Goal: Information Seeking & Learning: Learn about a topic

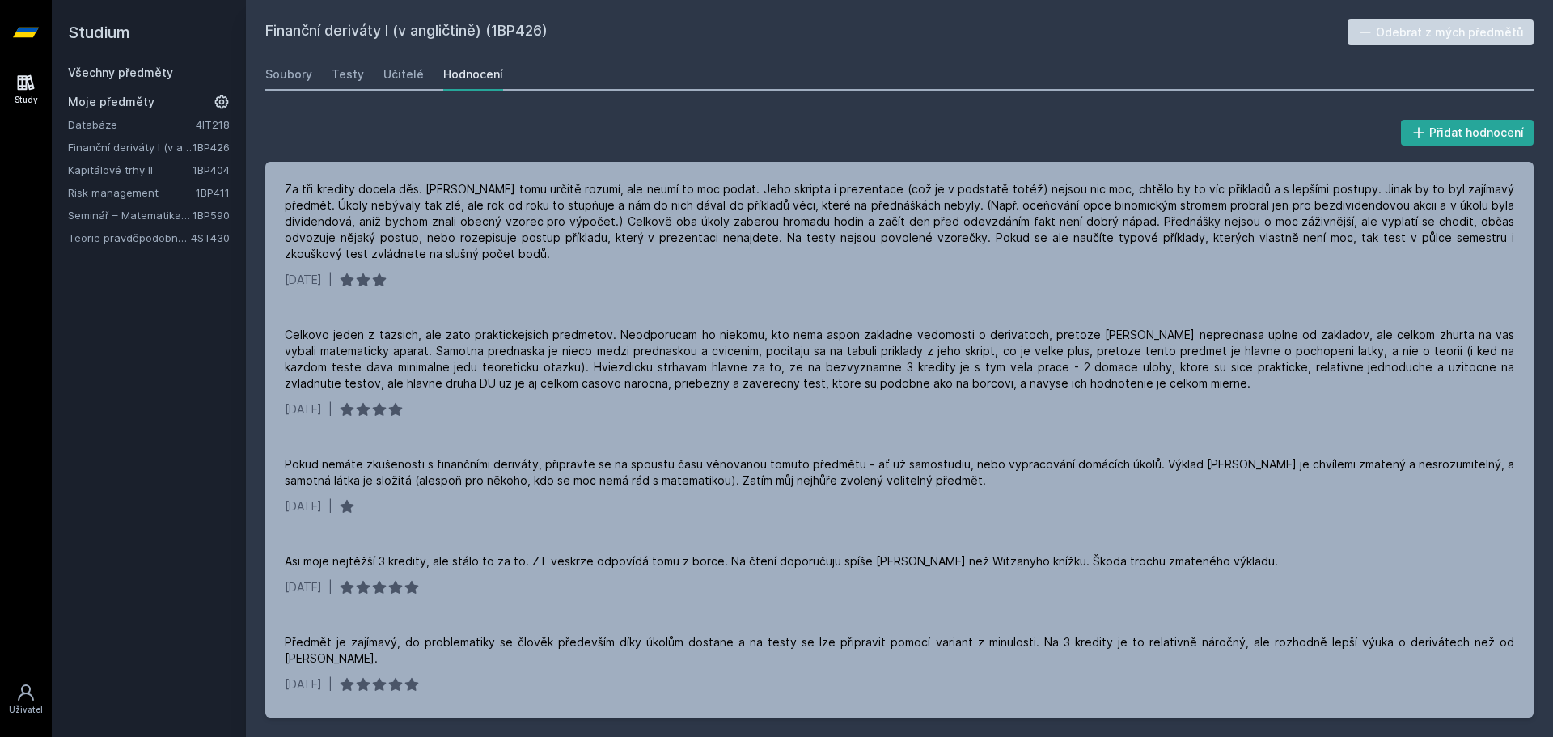
click at [141, 235] on link "Teorie pravděpodobnosti a matematická statistika 2" at bounding box center [129, 238] width 123 height 16
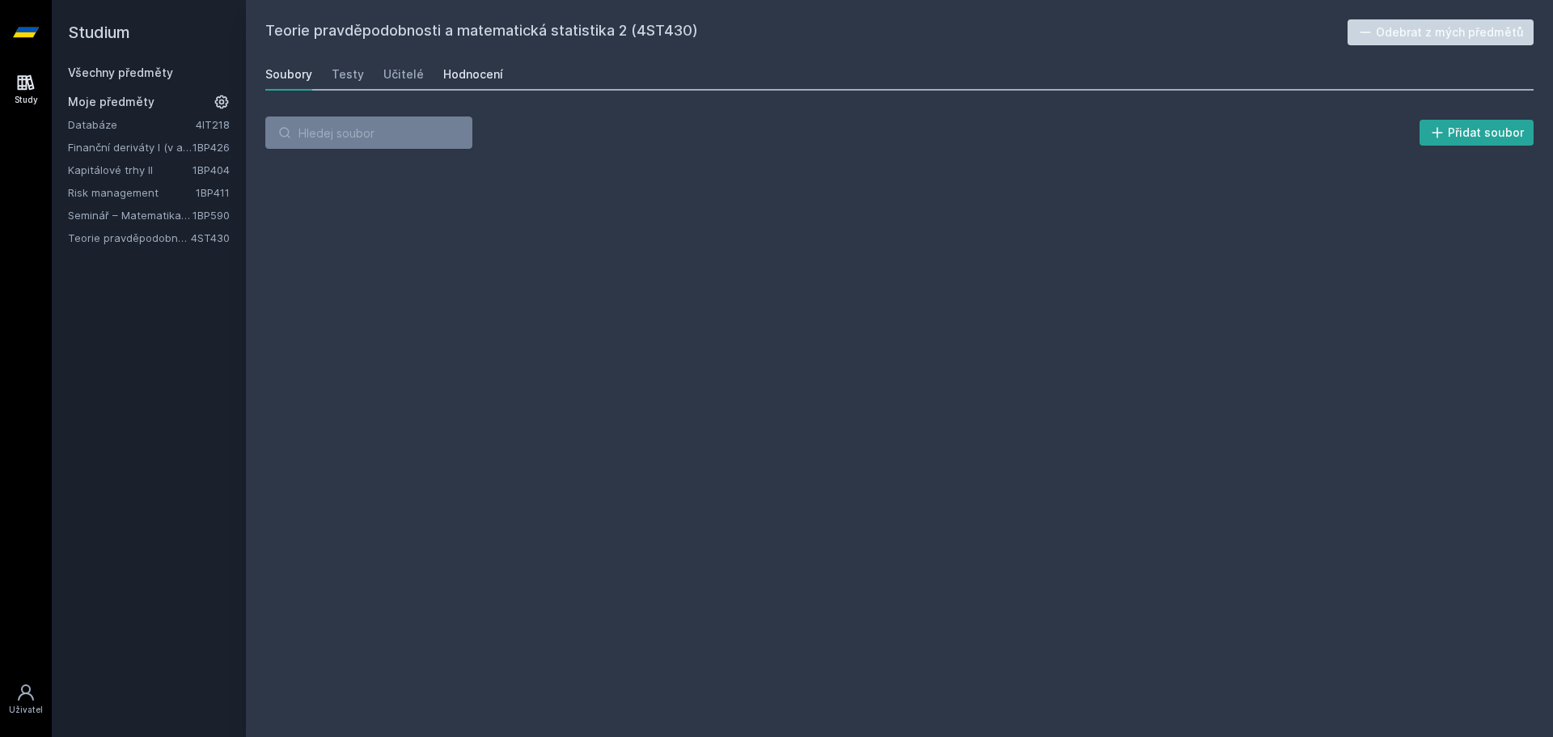
click at [460, 74] on div "Hodnocení" at bounding box center [473, 74] width 60 height 16
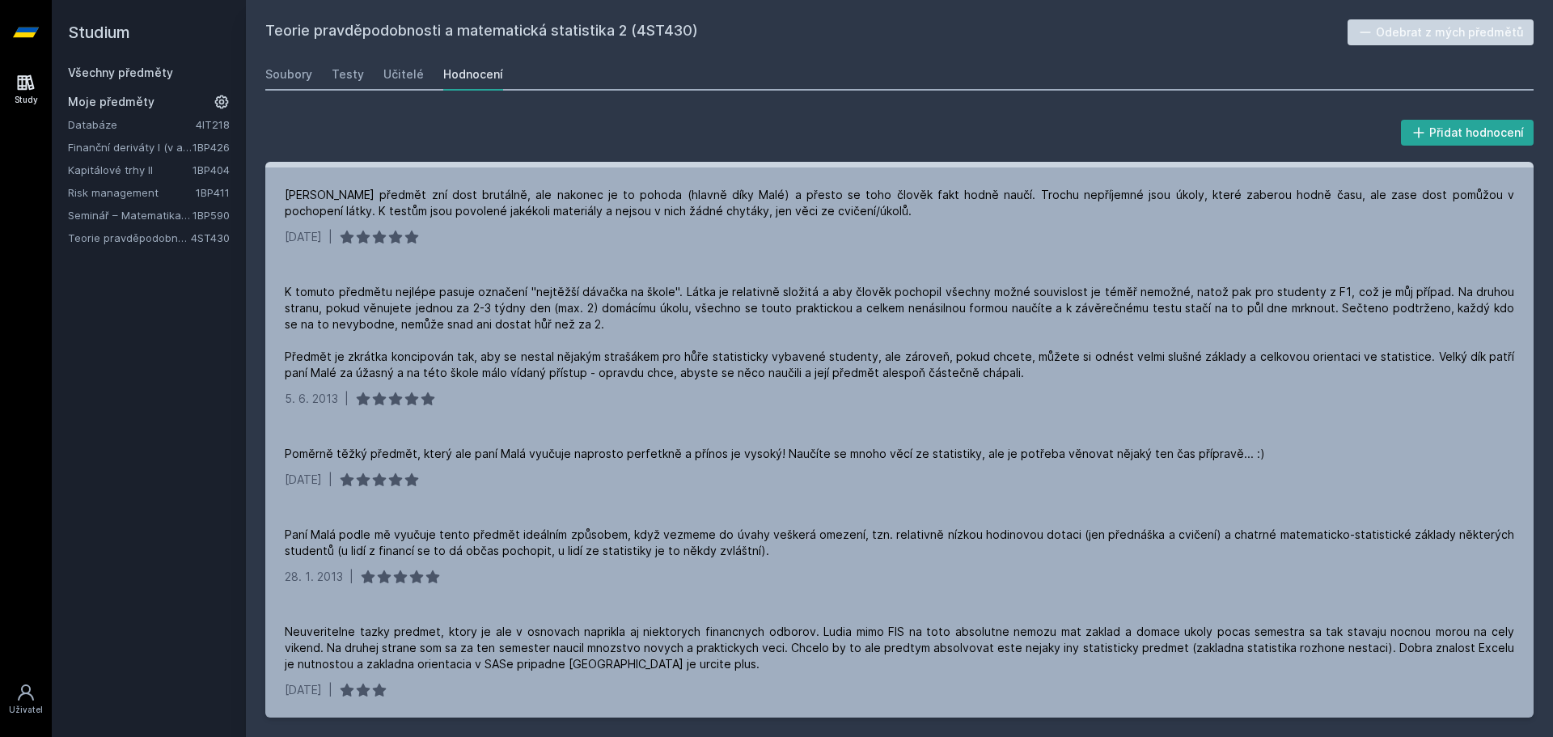
scroll to position [318, 0]
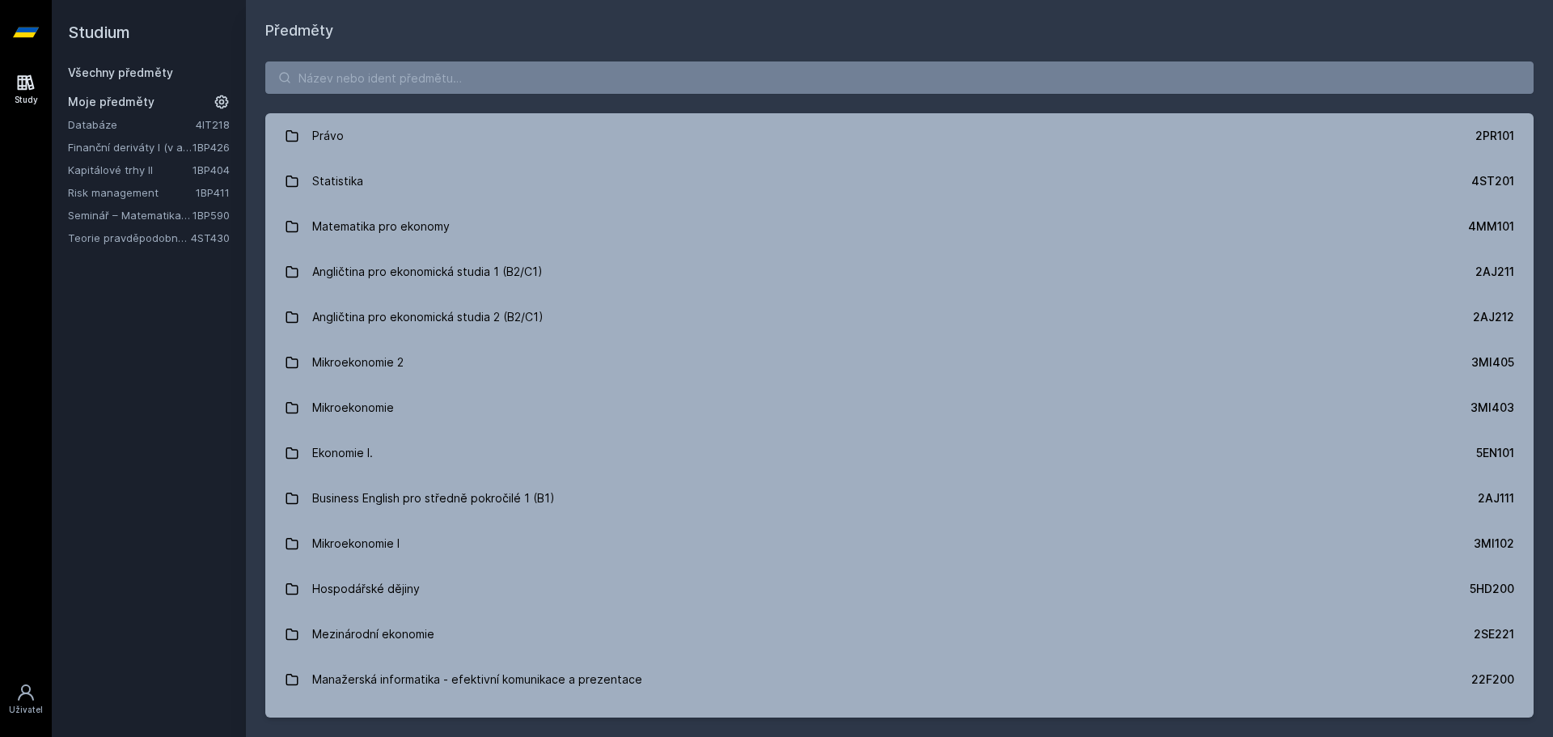
click at [142, 191] on link "Risk management" at bounding box center [132, 192] width 128 height 16
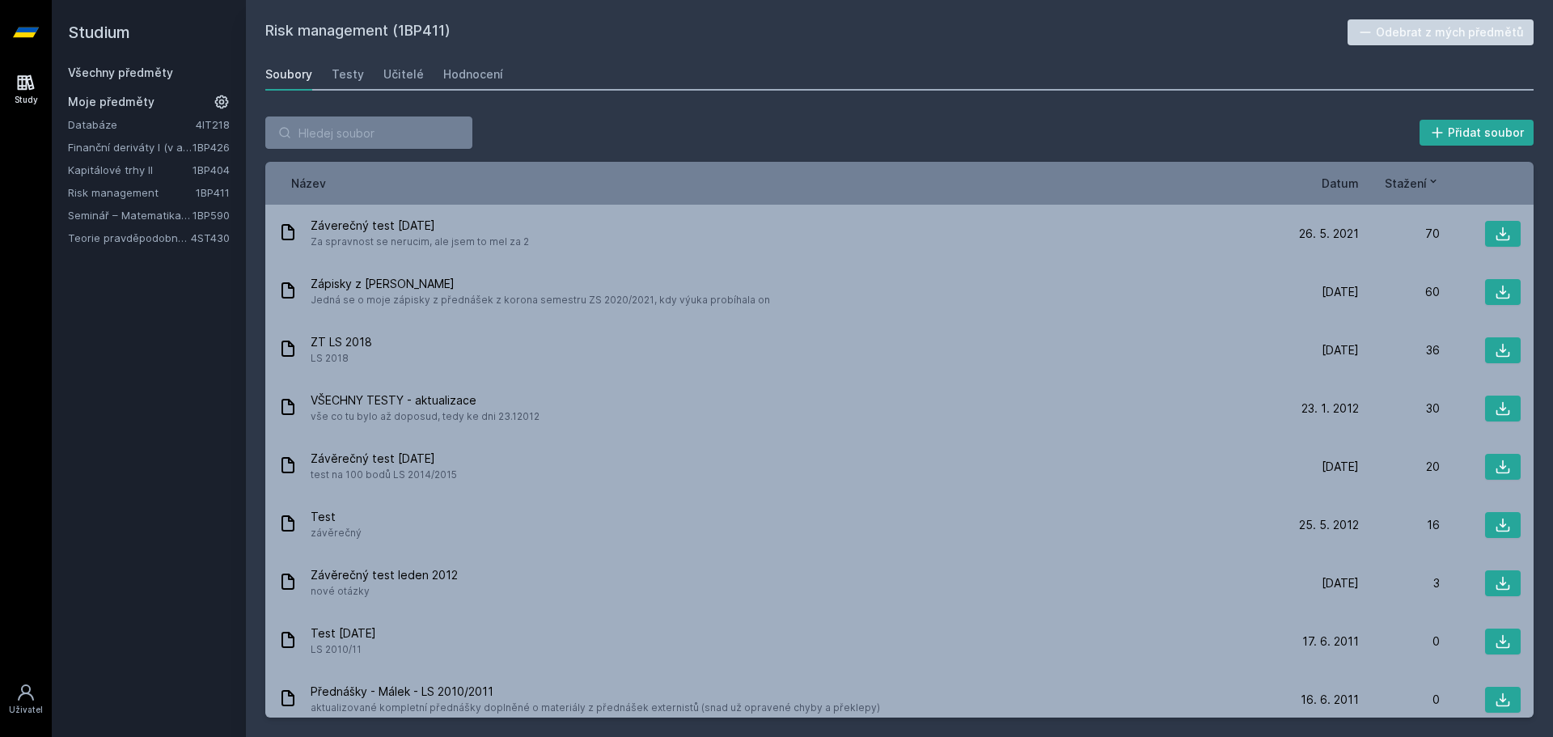
click at [1404, 174] on div "Název Datum Stažení" at bounding box center [899, 183] width 1268 height 43
click at [1404, 184] on span "Stažení" at bounding box center [1405, 183] width 42 height 17
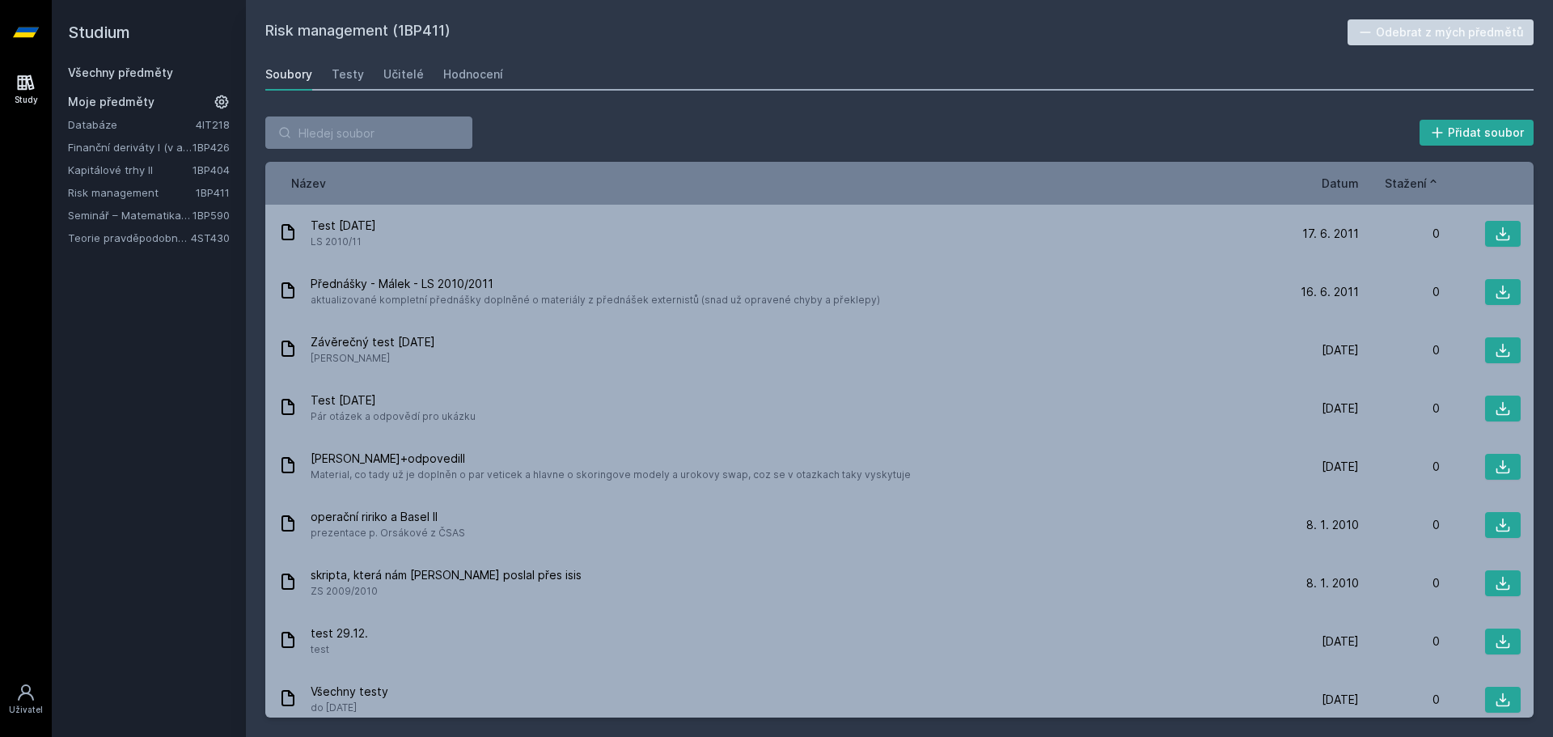
click at [1404, 184] on span "Stažení" at bounding box center [1405, 183] width 42 height 17
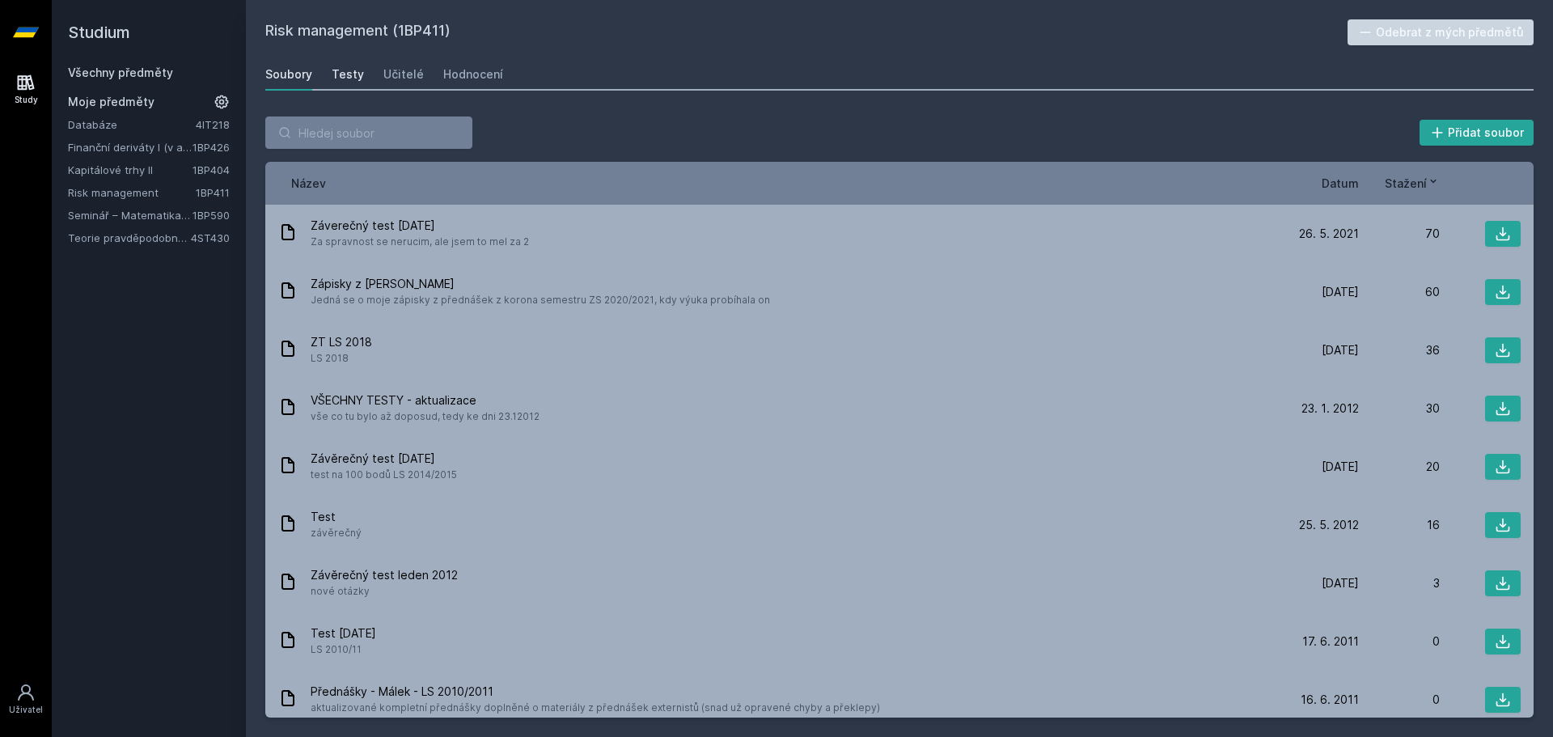
click at [351, 88] on link "Testy" at bounding box center [348, 74] width 32 height 32
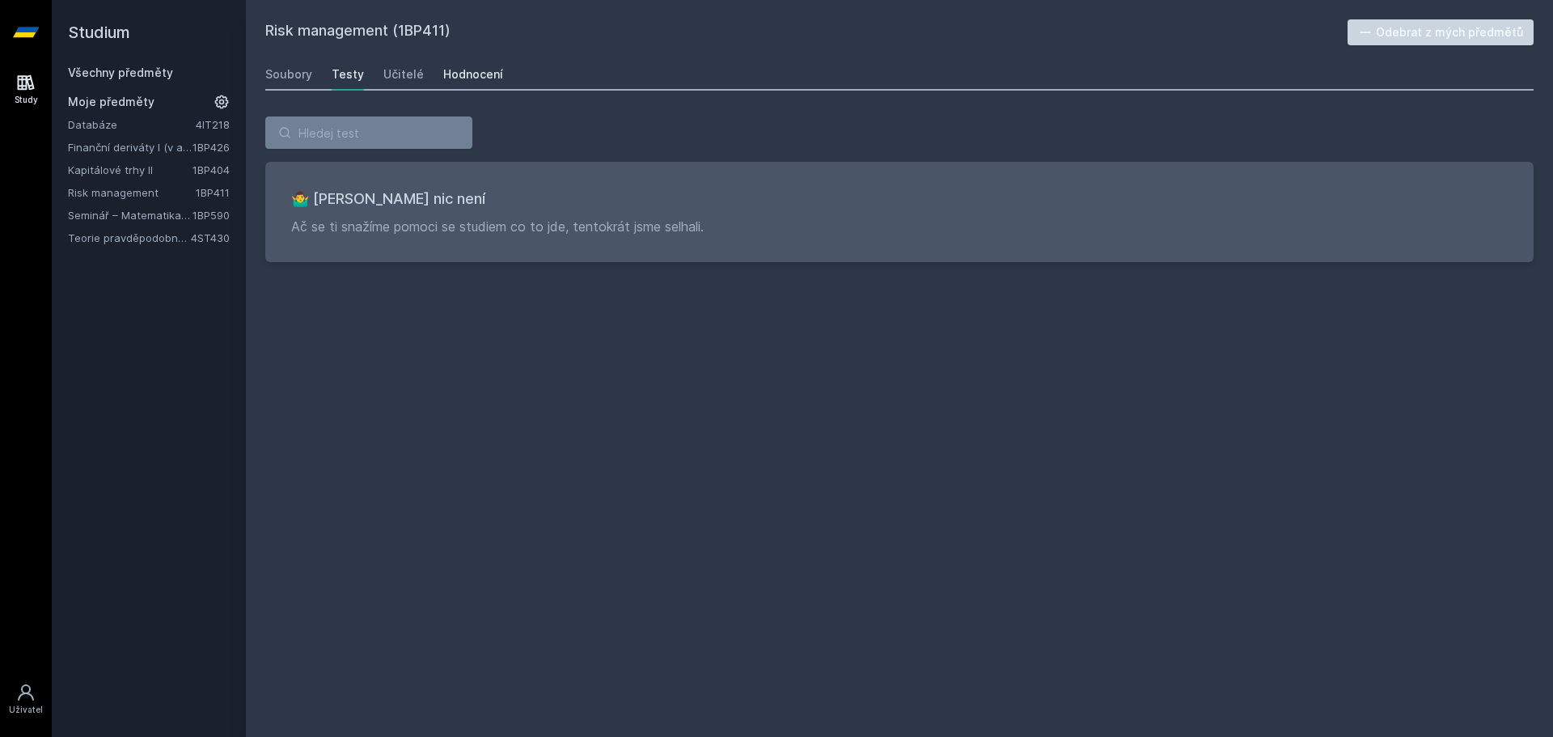
click at [446, 66] on div "Hodnocení" at bounding box center [473, 74] width 60 height 16
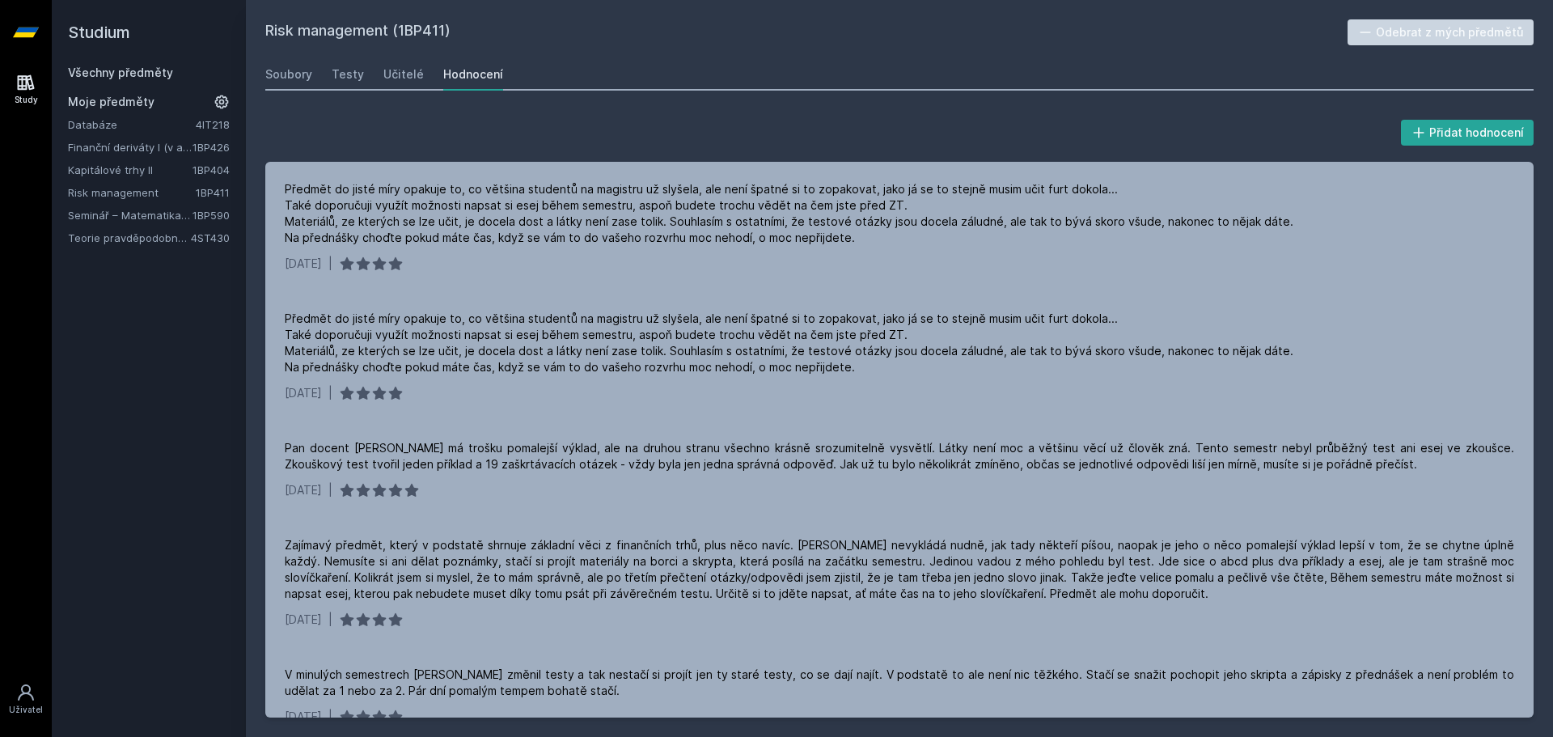
click at [122, 230] on link "Teorie pravděpodobnosti a matematická statistika 2" at bounding box center [129, 238] width 123 height 16
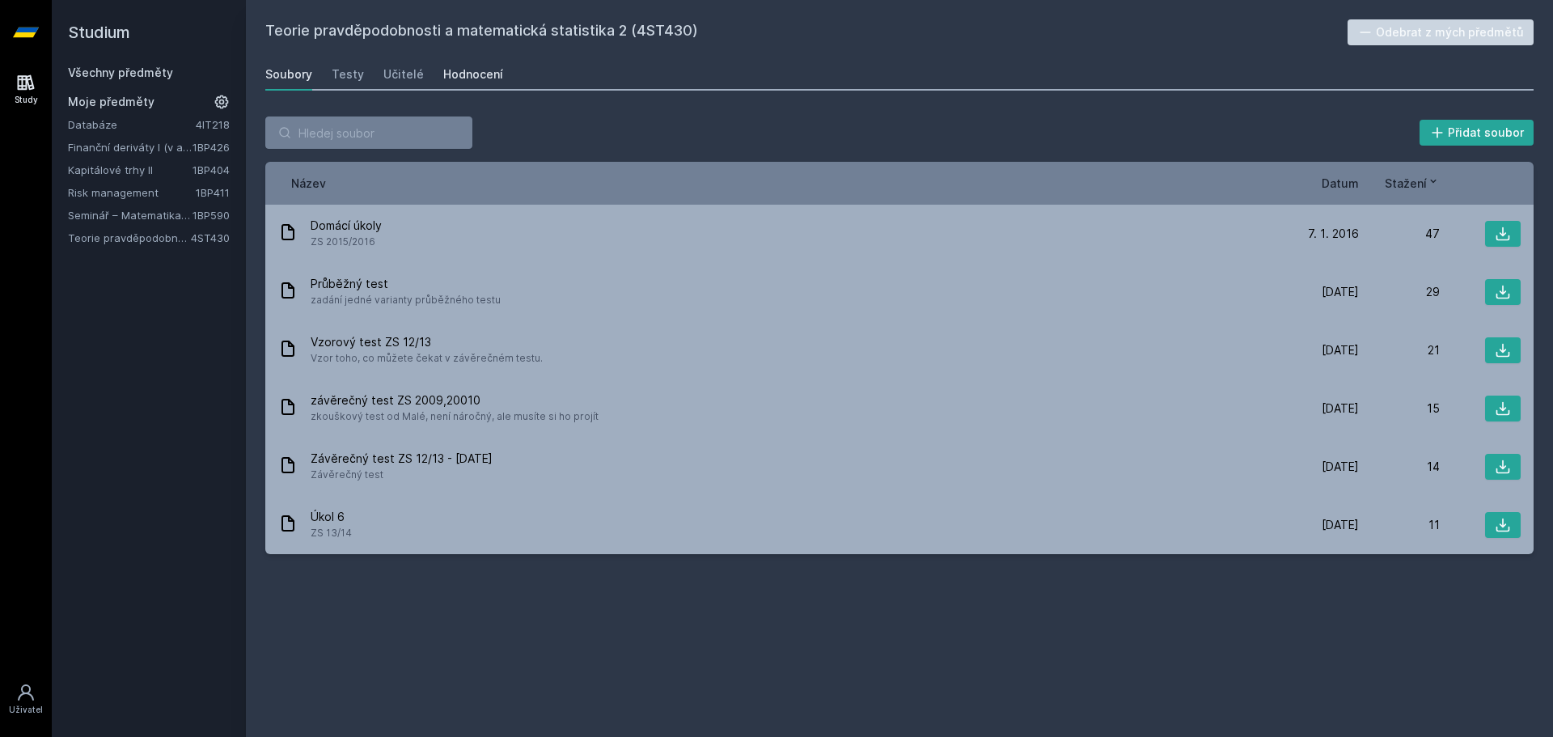
click at [489, 74] on div "Hodnocení" at bounding box center [473, 74] width 60 height 16
